Goal: Ask a question

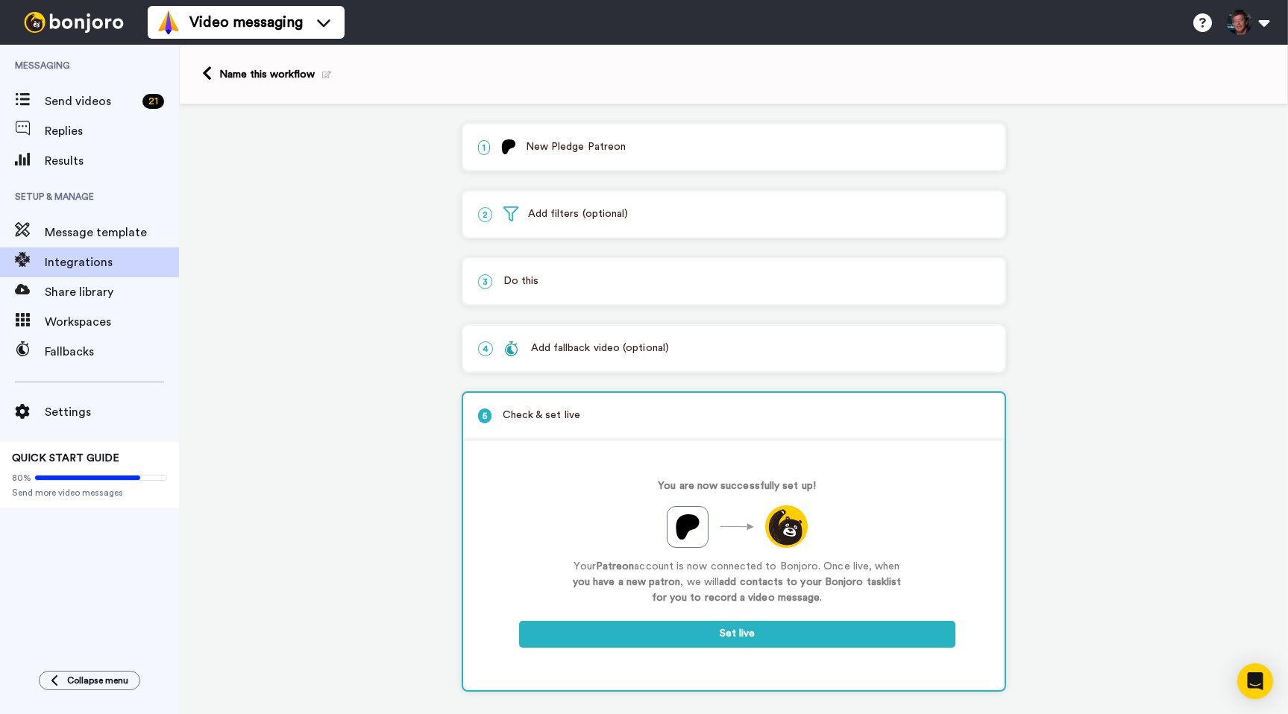
scroll to position [15, 0]
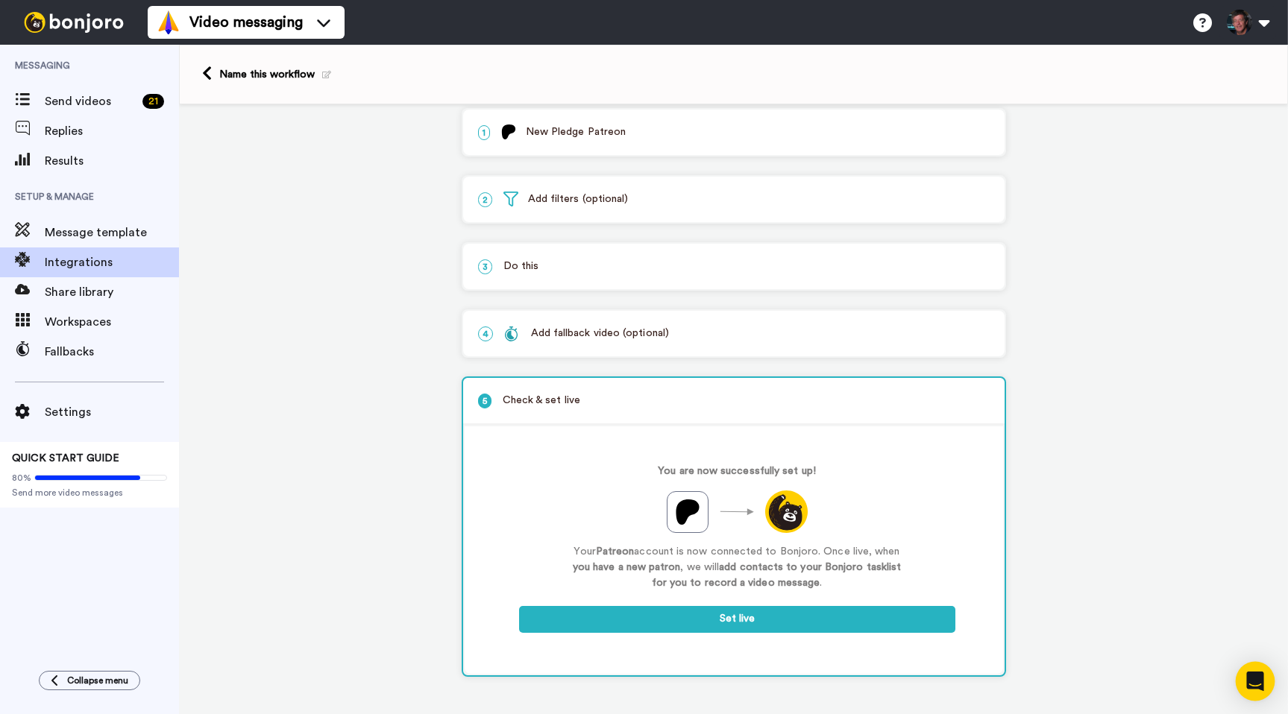
click at [1261, 676] on icon "Open Intercom Messenger" at bounding box center [1254, 681] width 17 height 19
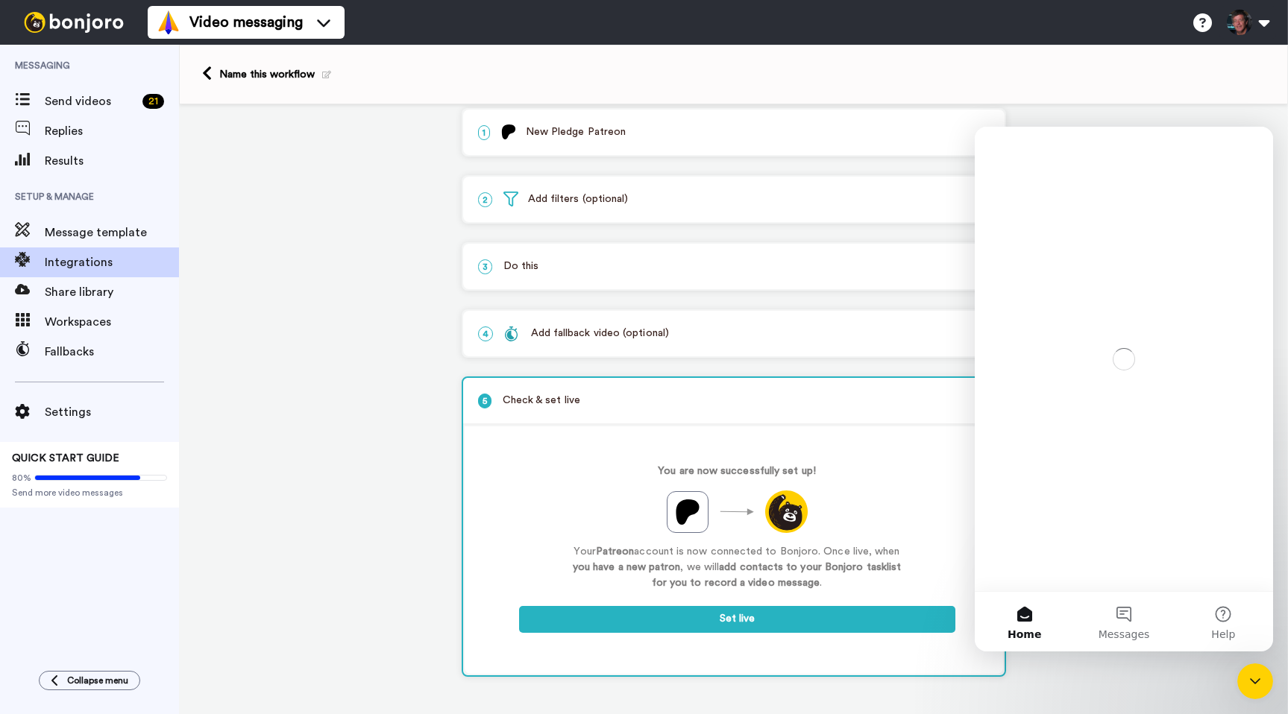
scroll to position [0, 0]
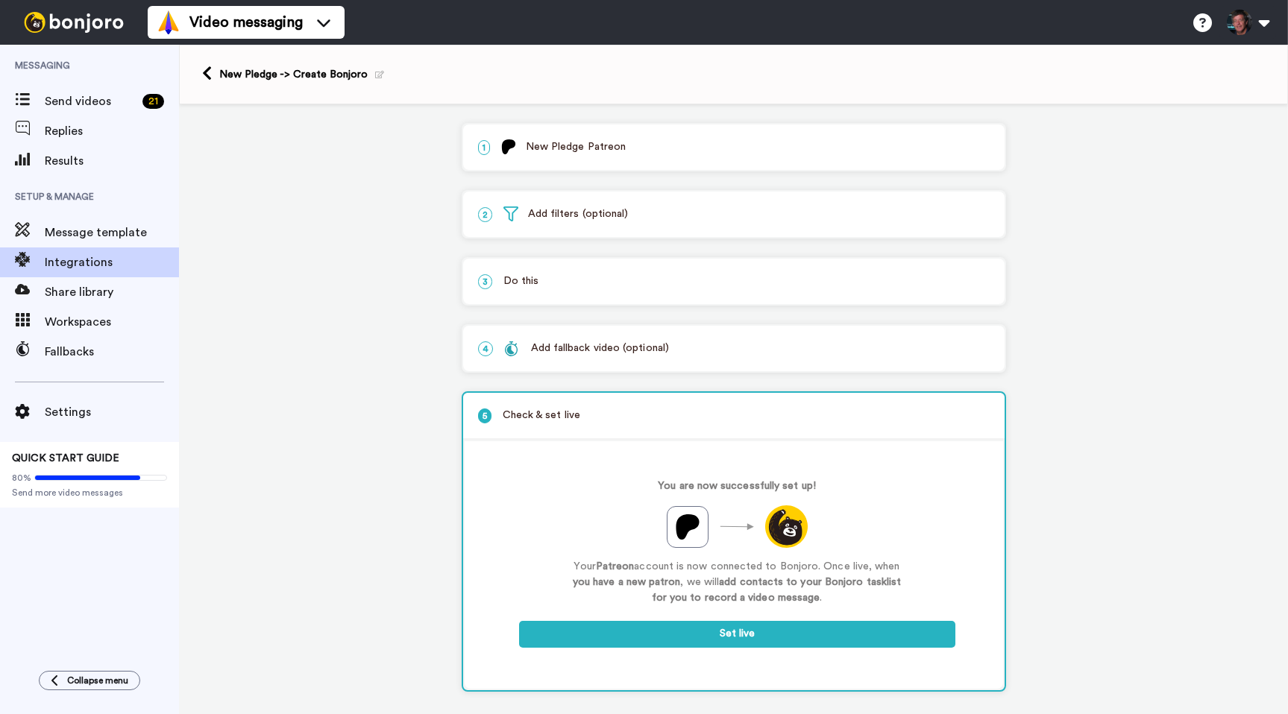
scroll to position [16, 0]
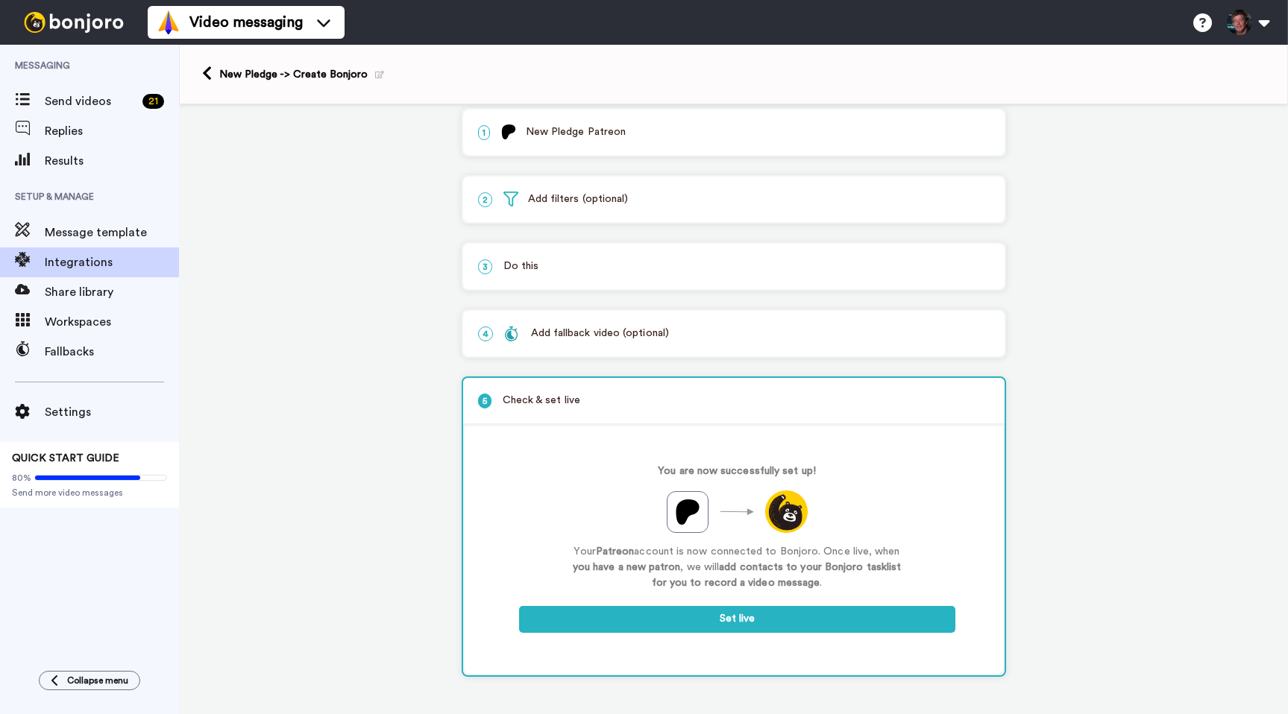
click at [83, 25] on img at bounding box center [74, 22] width 112 height 21
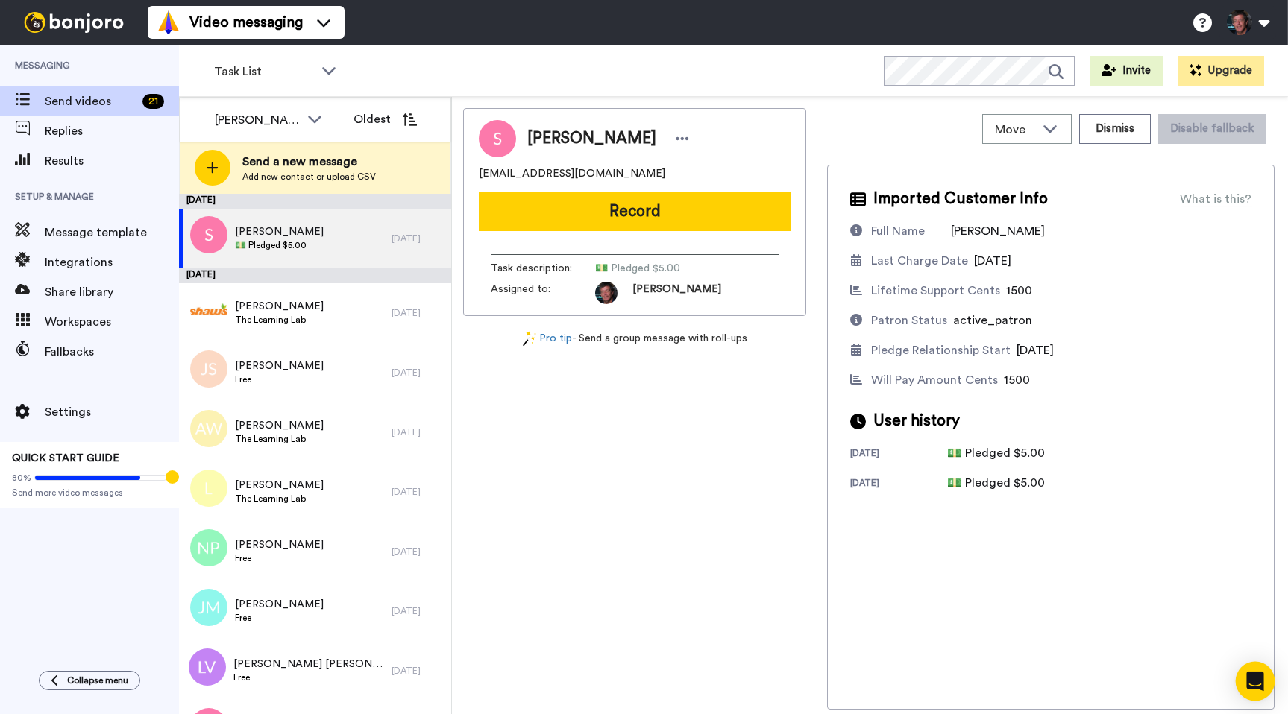
click at [1252, 675] on icon "Open Intercom Messenger" at bounding box center [1254, 681] width 17 height 19
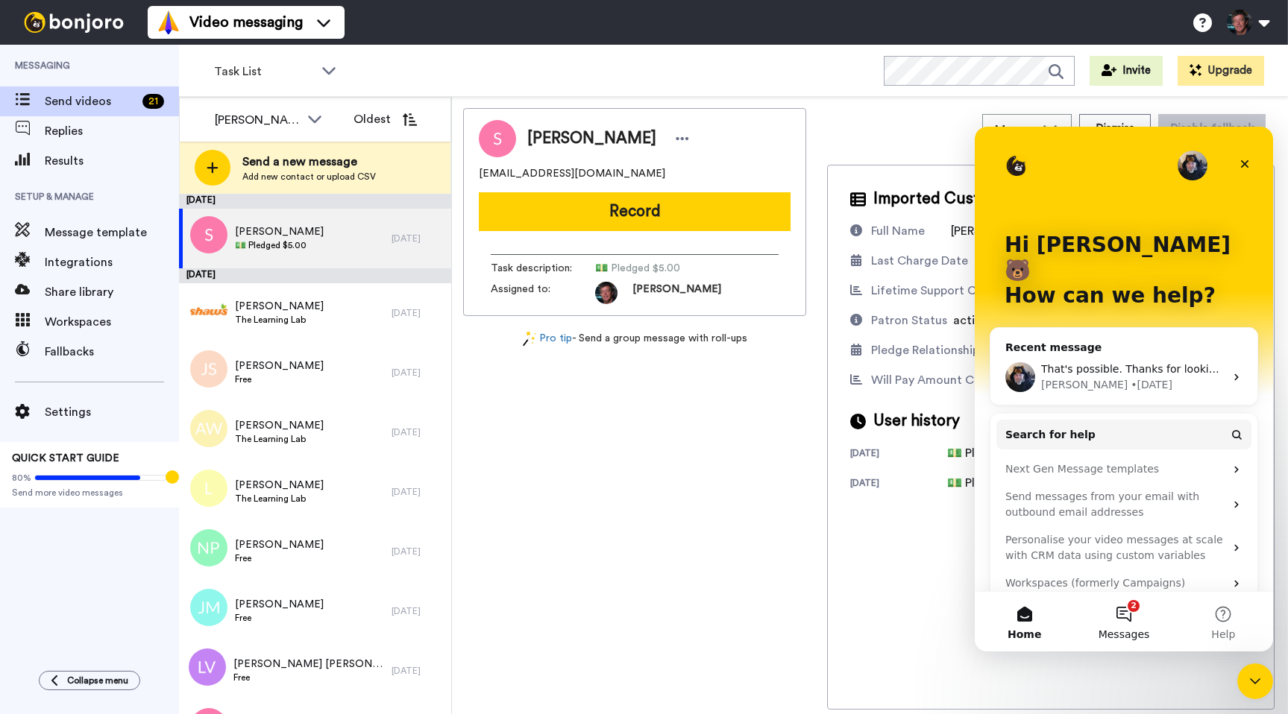
click at [1118, 607] on button "2 Messages" at bounding box center [1123, 622] width 99 height 60
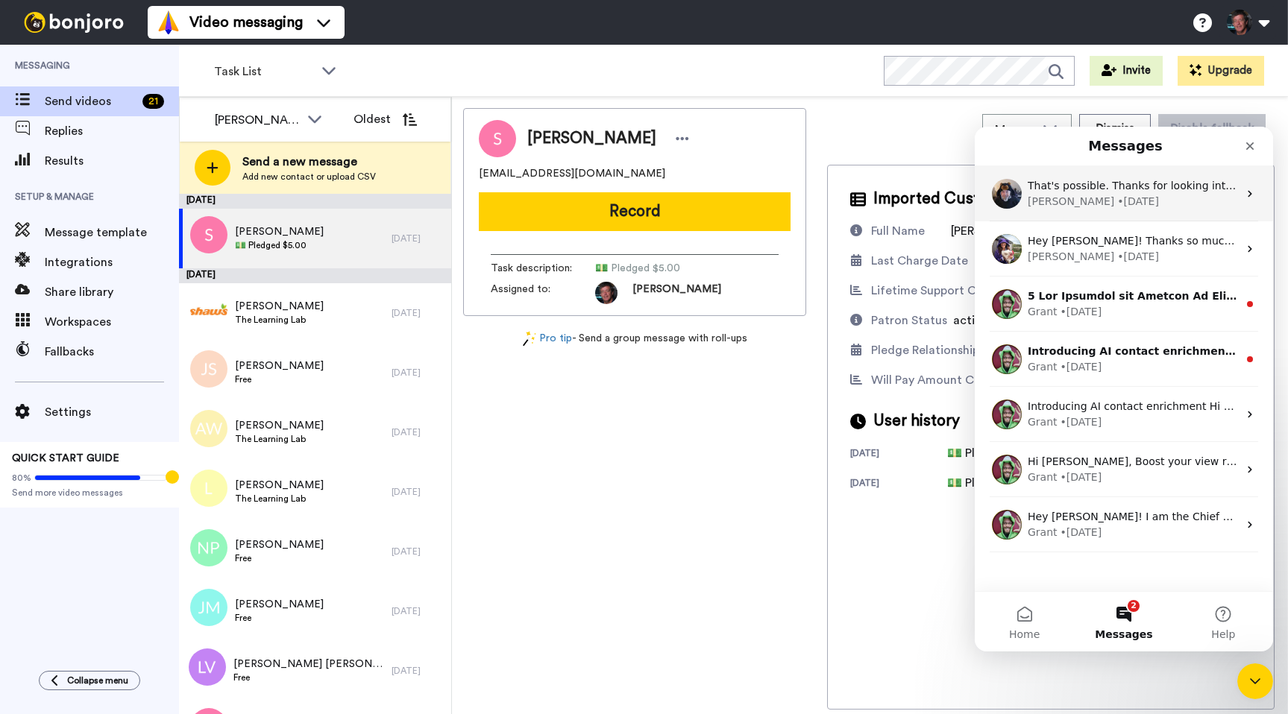
click at [1110, 189] on span "That's possible. Thanks for looking into it." at bounding box center [1137, 186] width 218 height 12
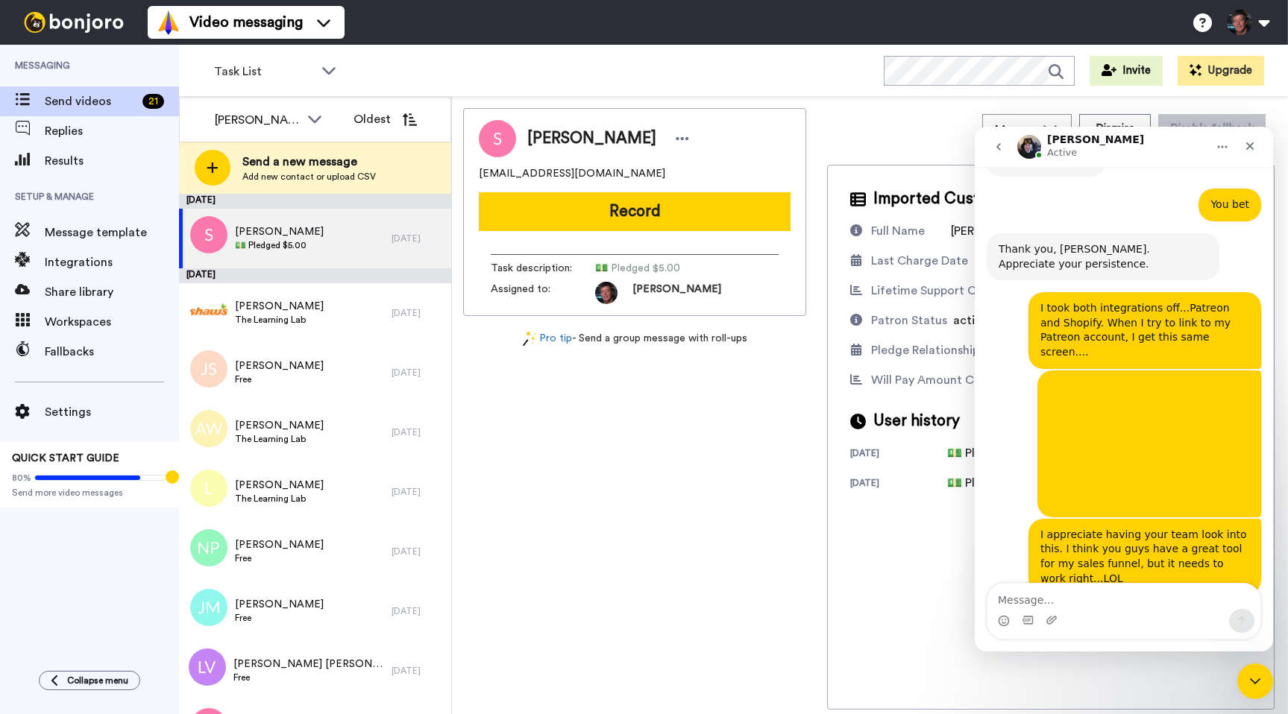
scroll to position [4279, 0]
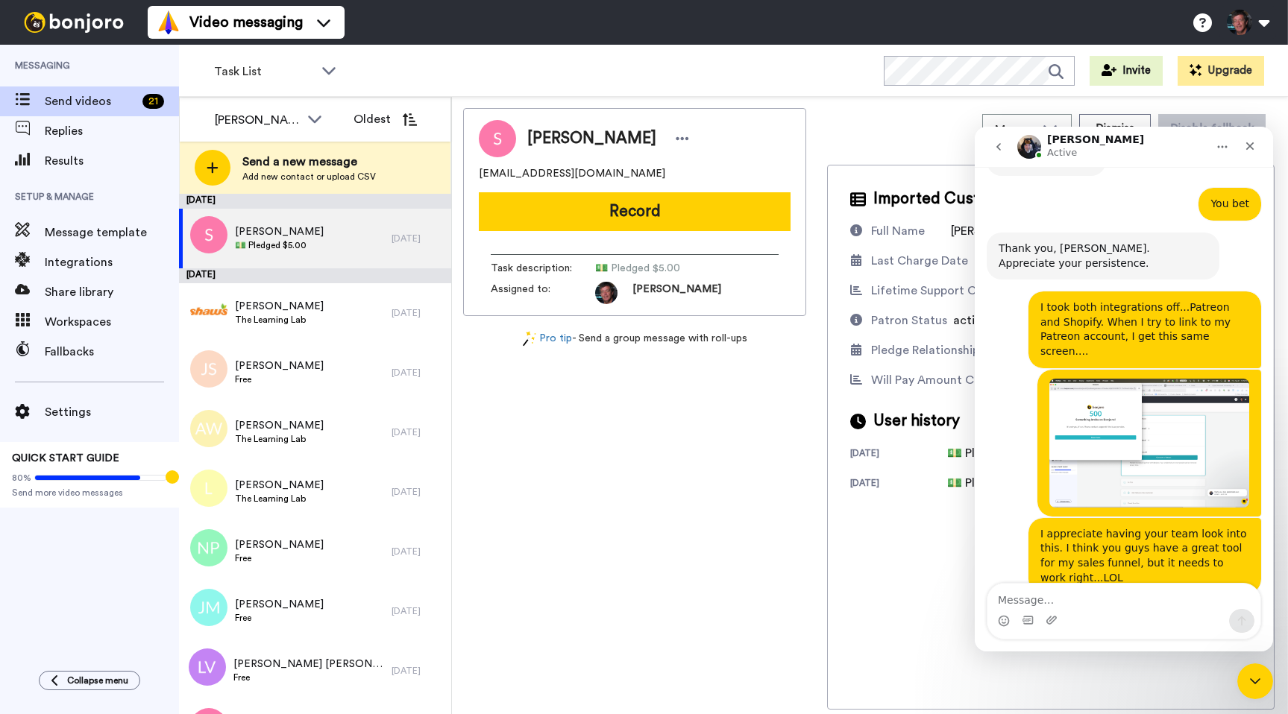
click at [1110, 607] on textarea "Message…" at bounding box center [1123, 596] width 273 height 25
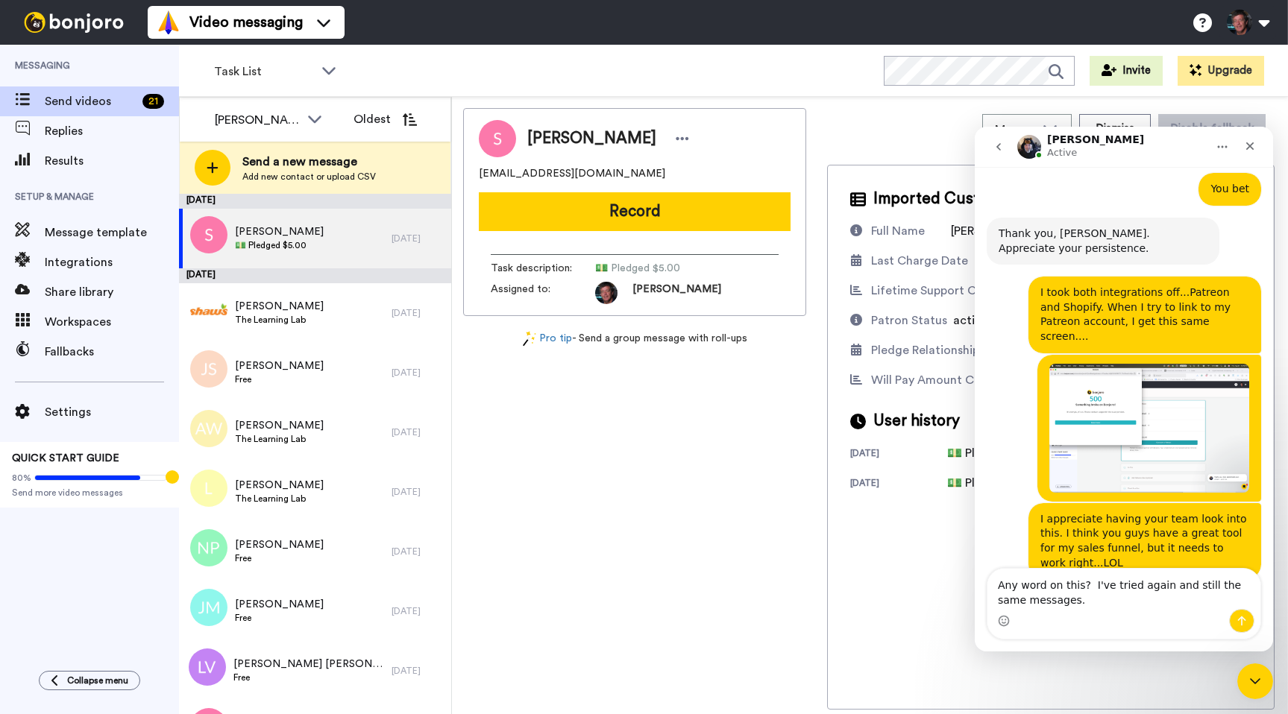
type textarea "Any word on this? I've tried again and still the same messages."
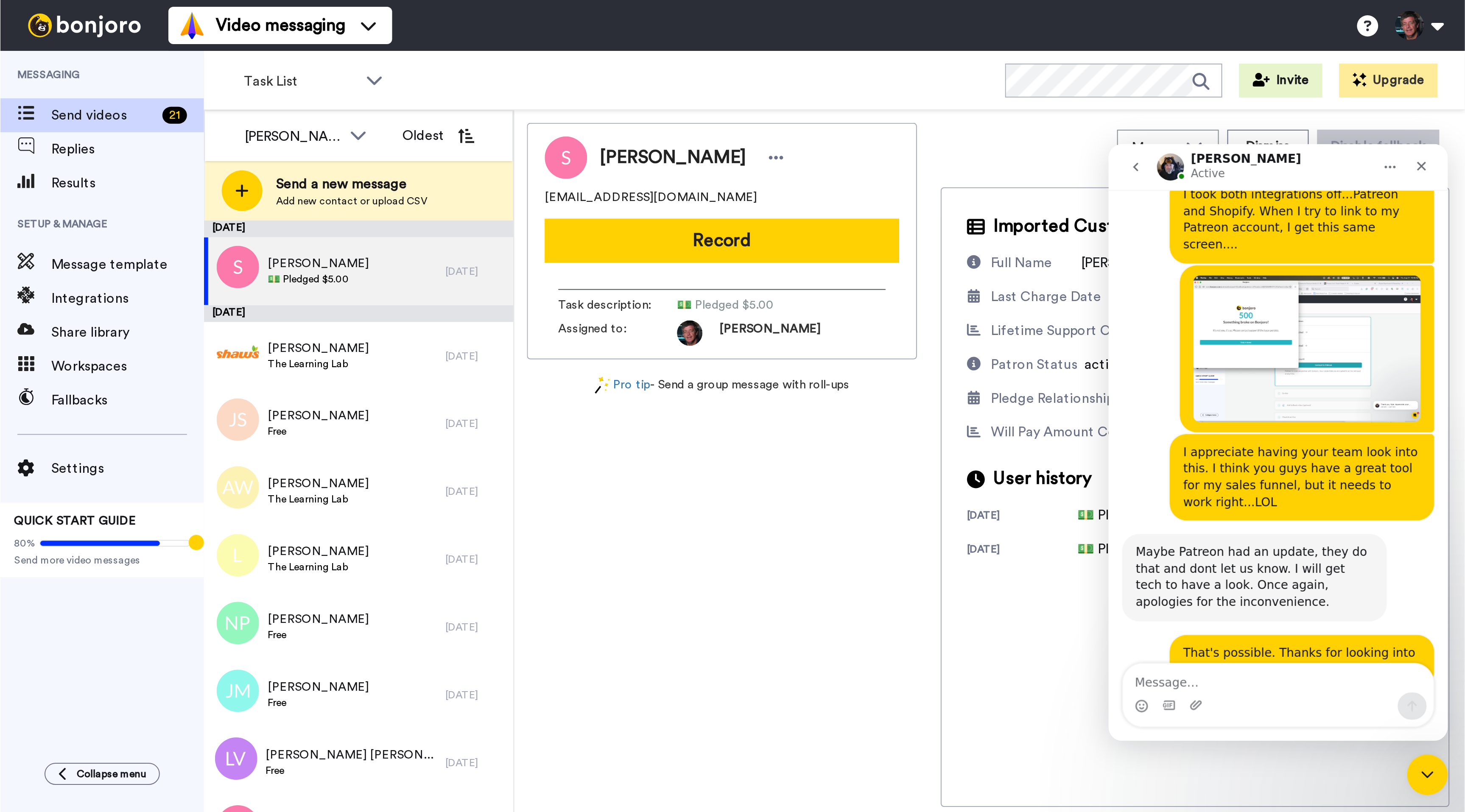
scroll to position [2520, 0]
